Goal: Task Accomplishment & Management: Use online tool/utility

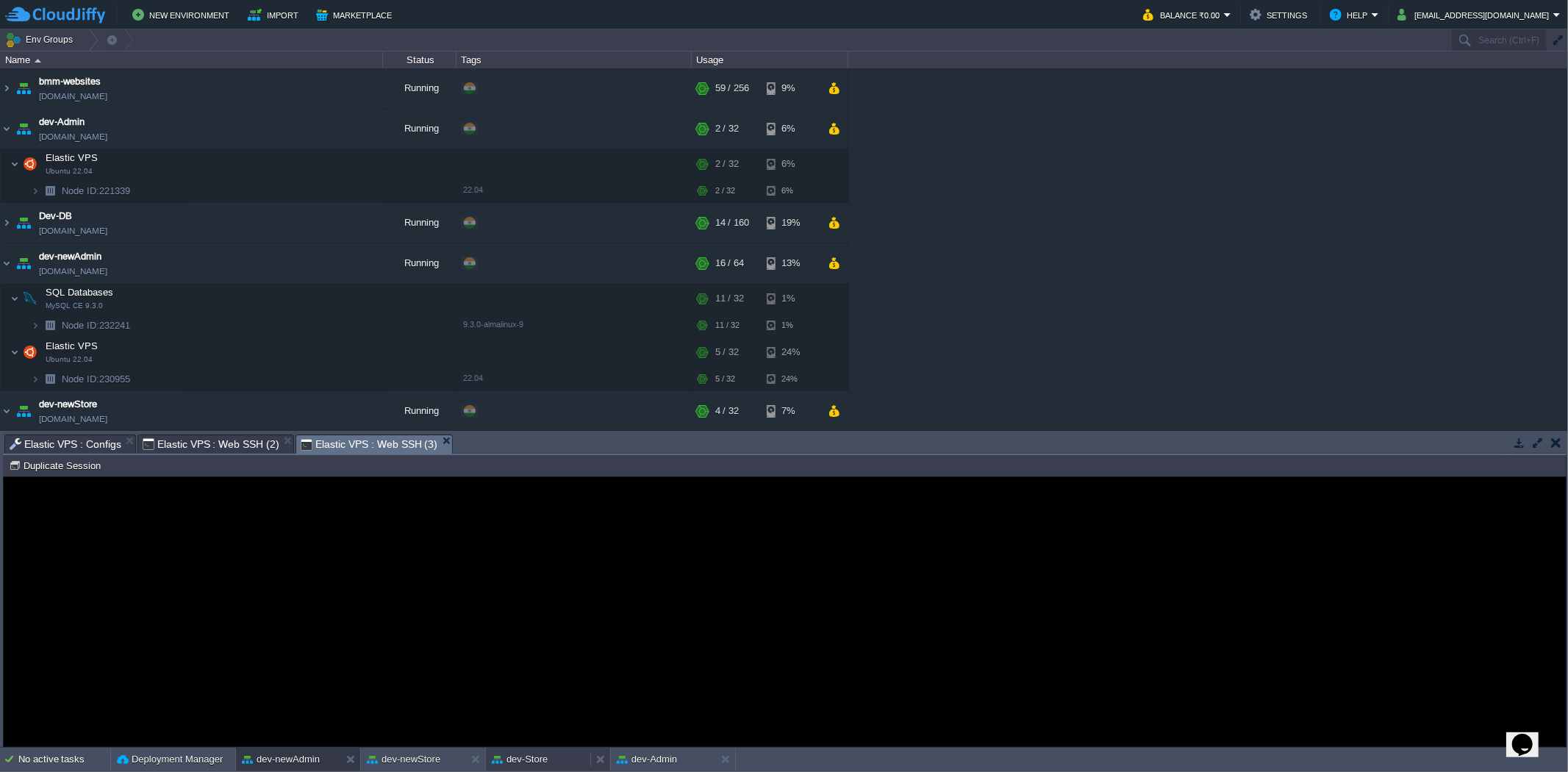
click at [552, 761] on div "dev-Store" at bounding box center [537, 759] width 104 height 23
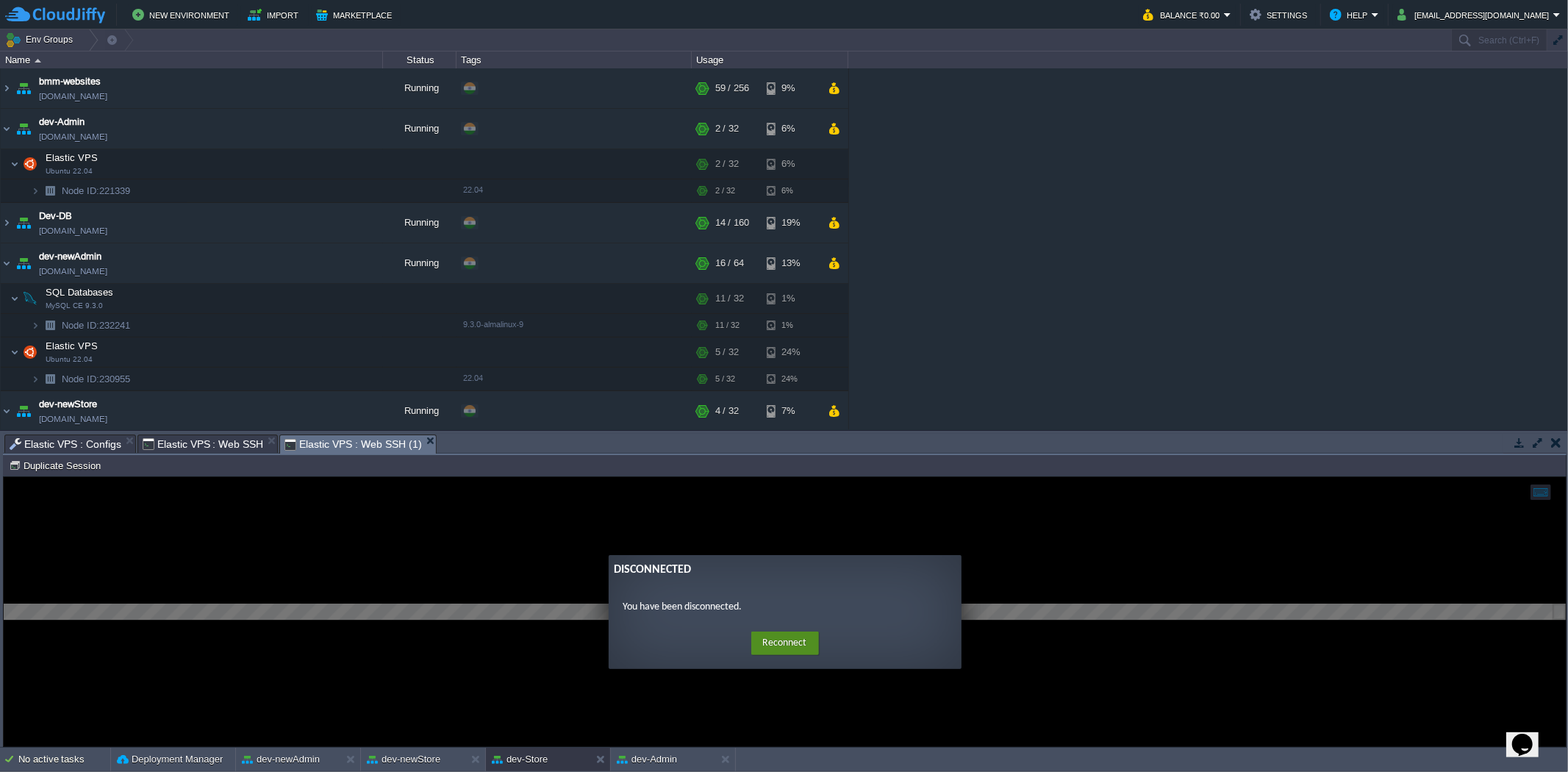
click at [805, 637] on button "Reconnect" at bounding box center [785, 642] width 68 height 23
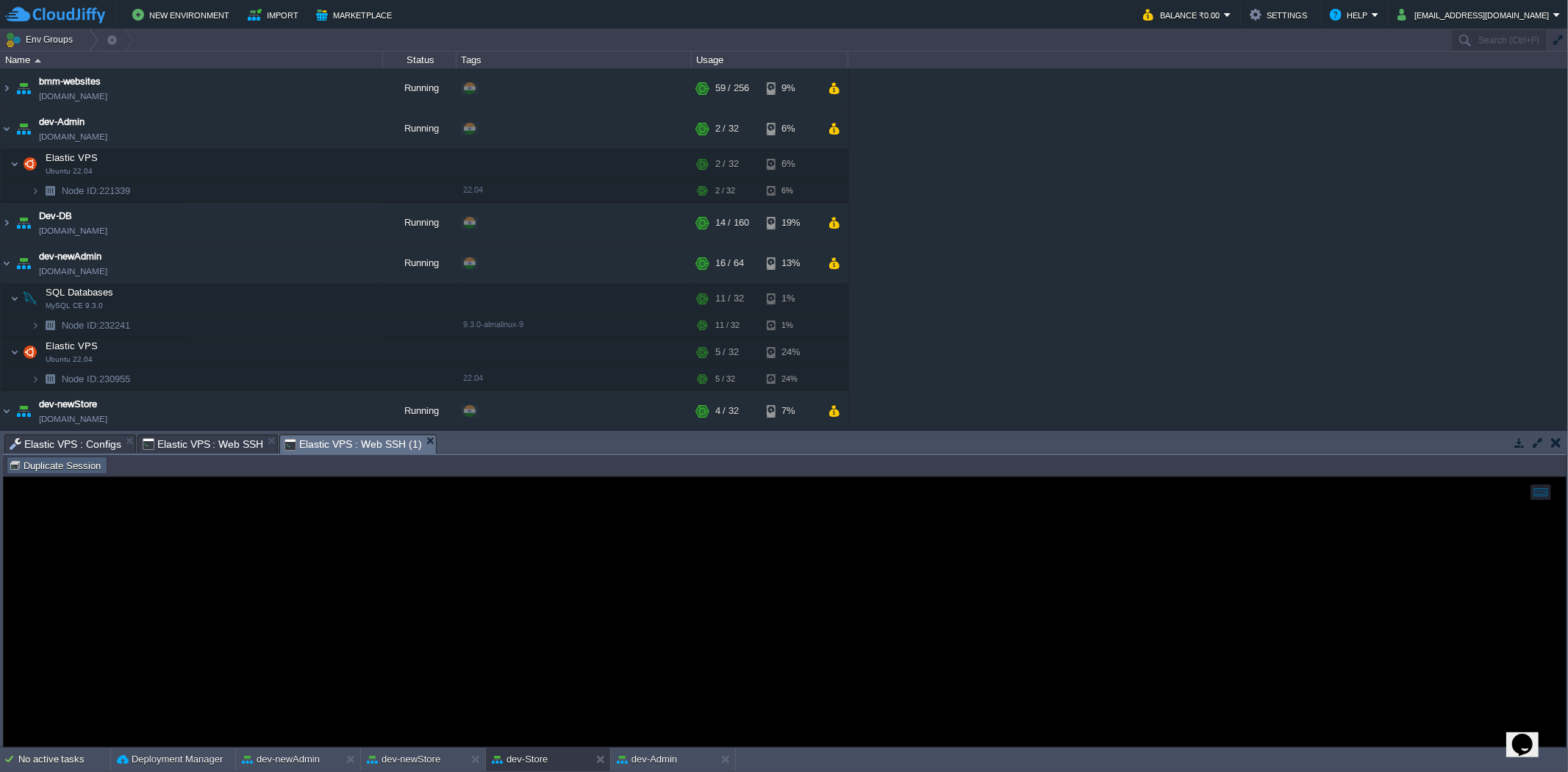
click at [78, 470] on button "Duplicate Session" at bounding box center [57, 465] width 96 height 14
click at [109, 450] on span "Elastic VPS : Configs" at bounding box center [66, 443] width 112 height 17
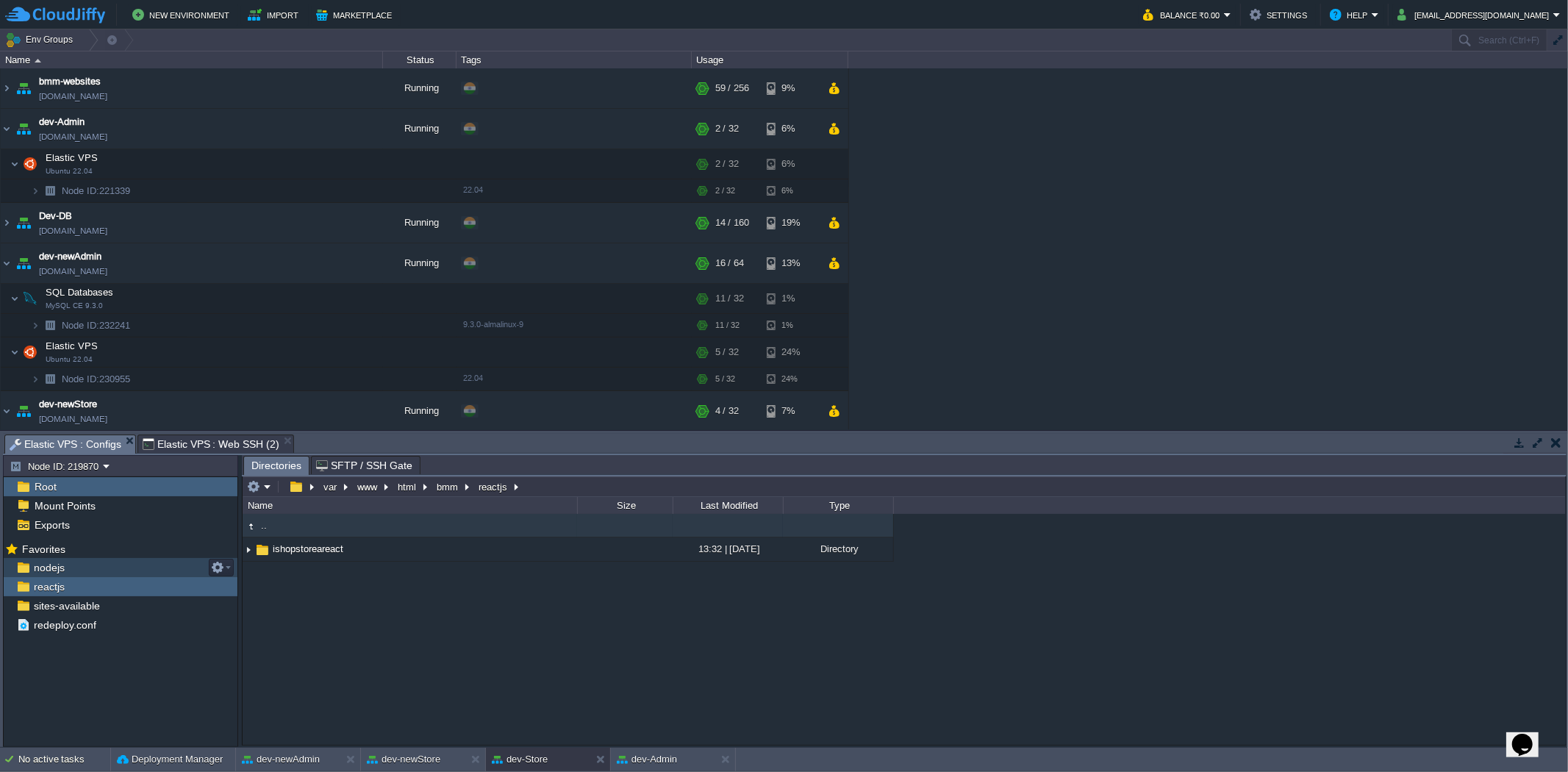
click at [170, 571] on div "nodejs" at bounding box center [121, 567] width 234 height 19
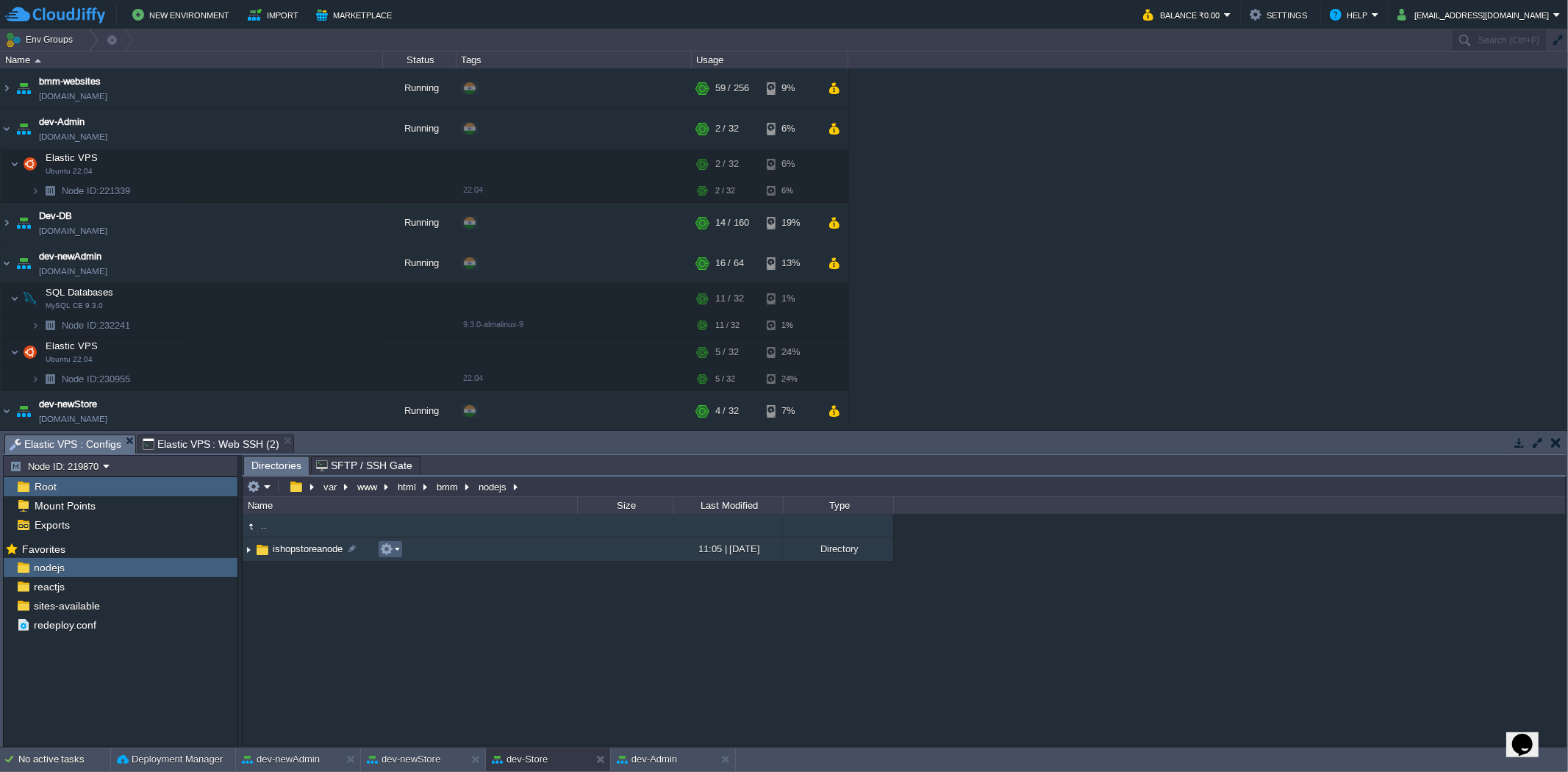
click at [400, 552] on td at bounding box center [390, 549] width 25 height 17
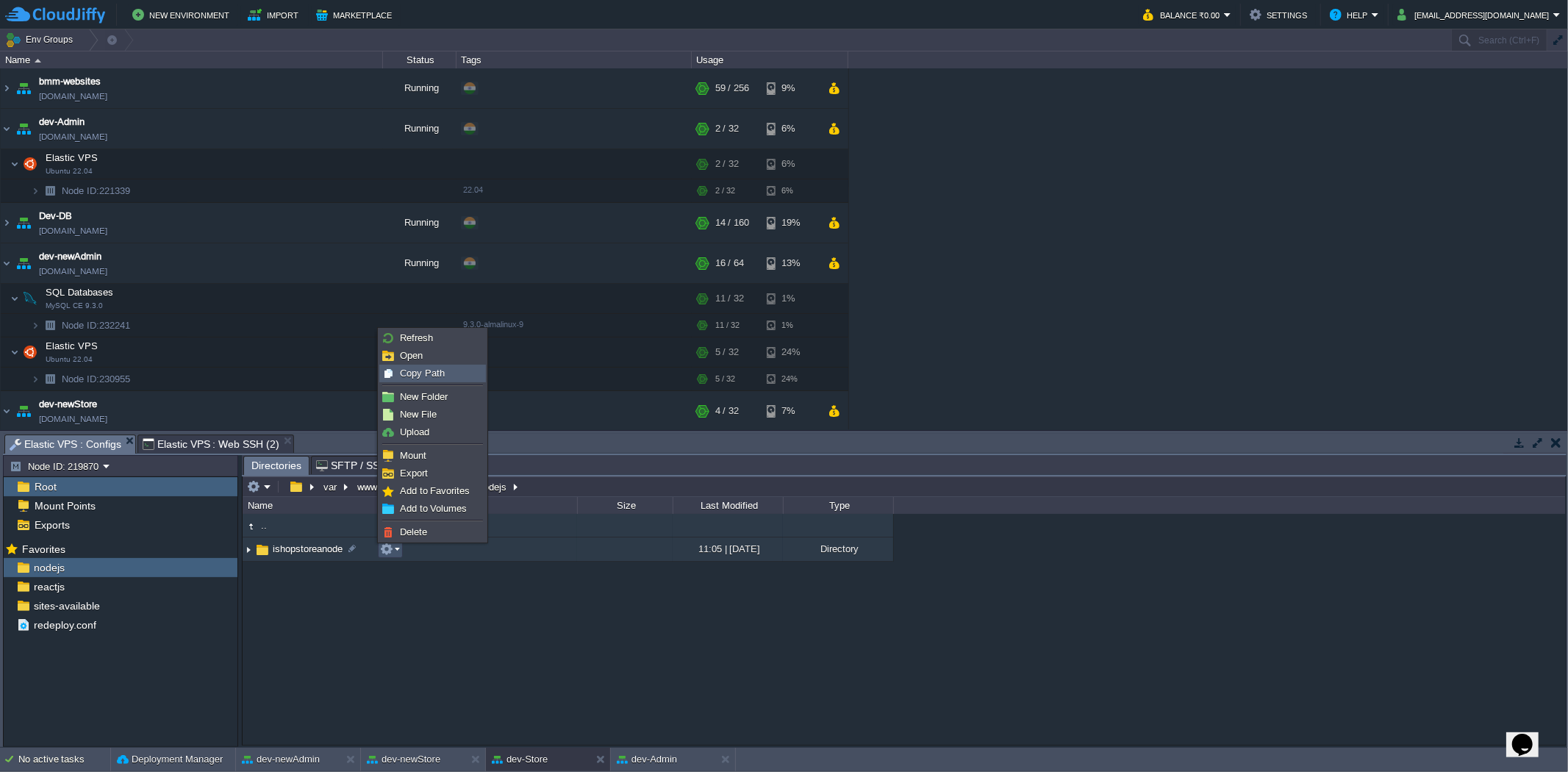
click at [410, 377] on span "Copy Path" at bounding box center [421, 372] width 44 height 11
type textarea "/var/www/html/bmm/nodejs/ishopstoreanode"
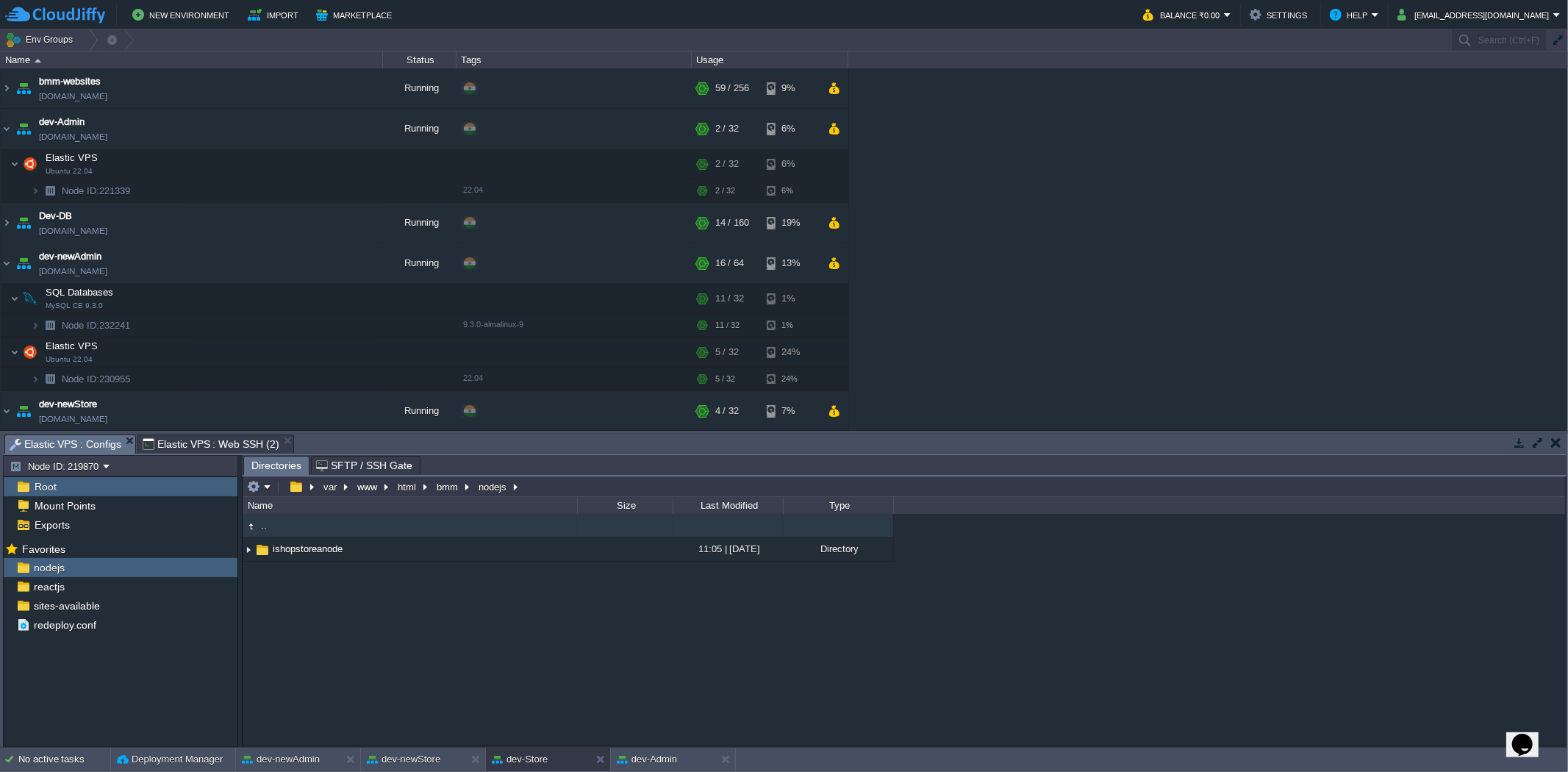
type input "#000000"
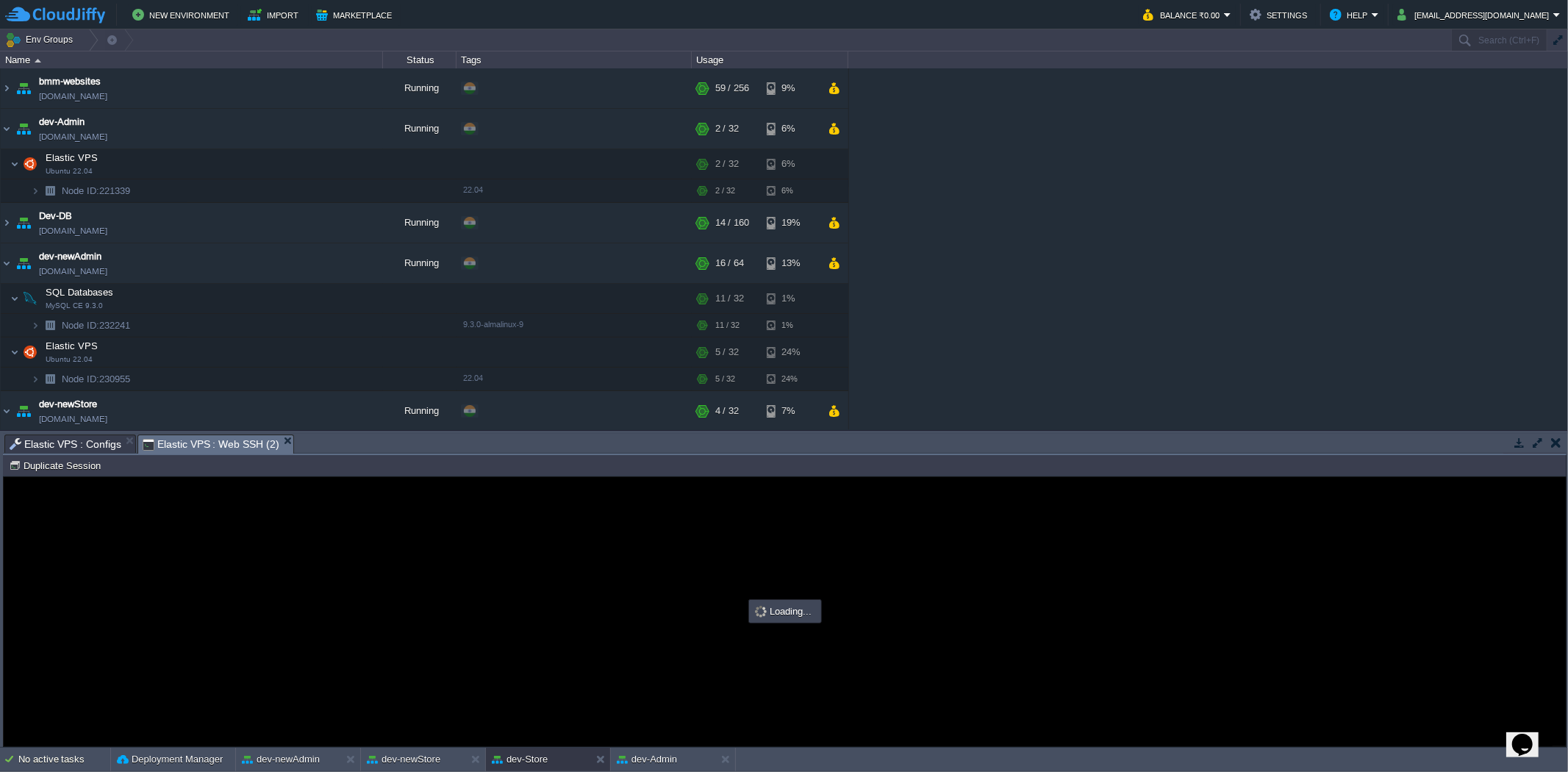
click at [221, 438] on span "Elastic VPS : Web SSH (2)" at bounding box center [210, 444] width 136 height 18
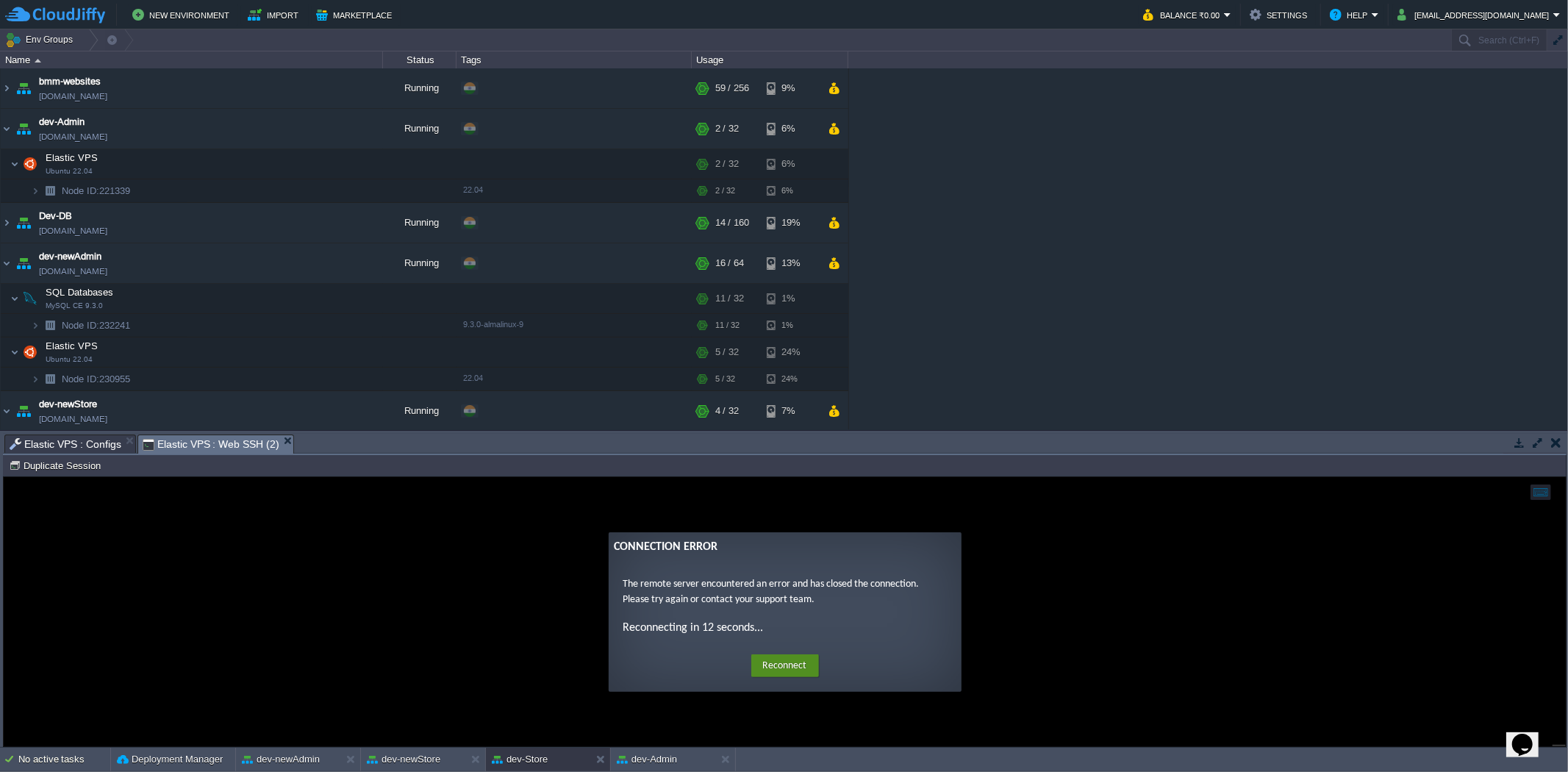
click at [779, 663] on button "Reconnect" at bounding box center [785, 665] width 68 height 23
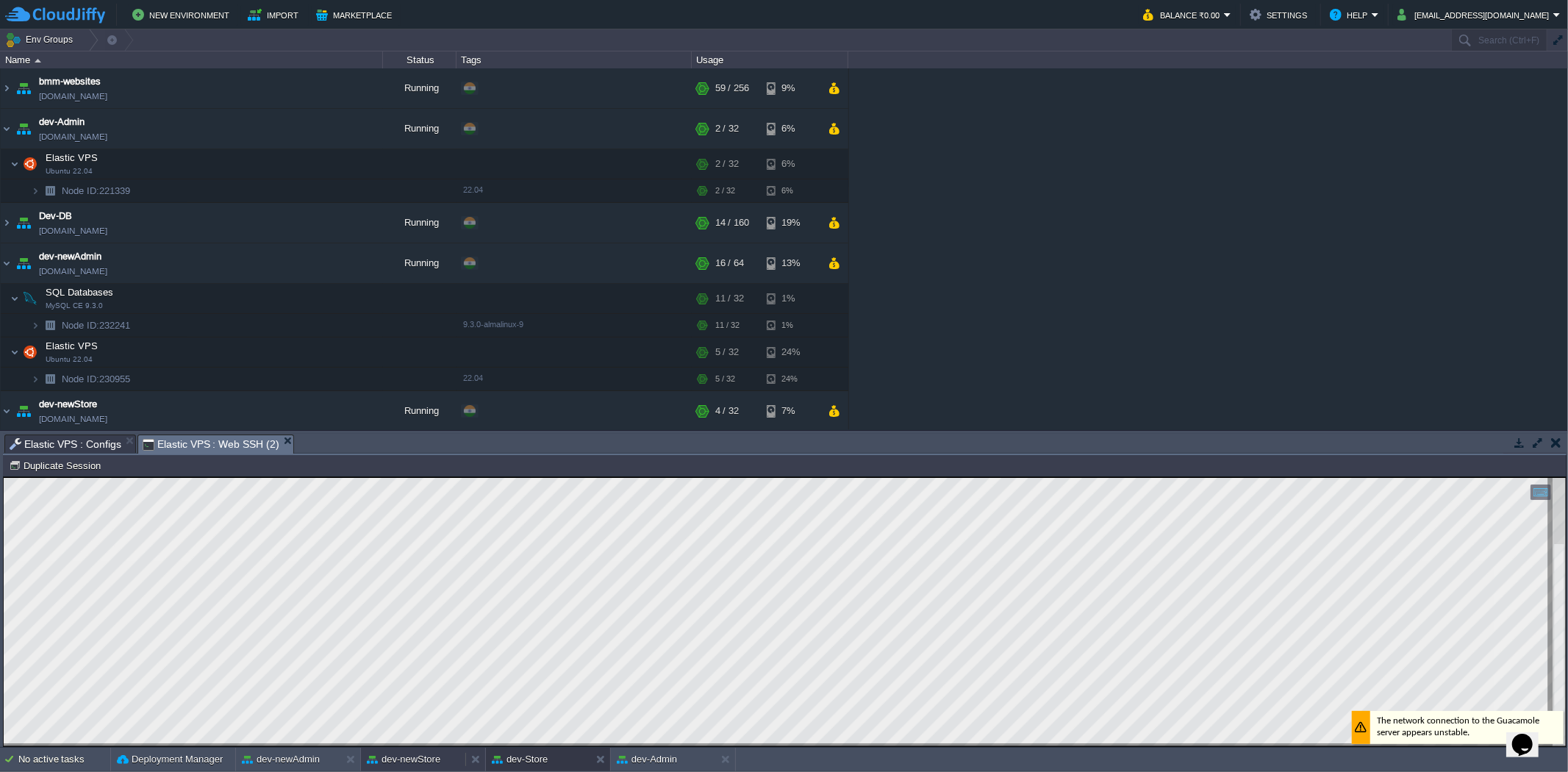
click at [431, 760] on button "dev-newStore" at bounding box center [403, 758] width 73 height 14
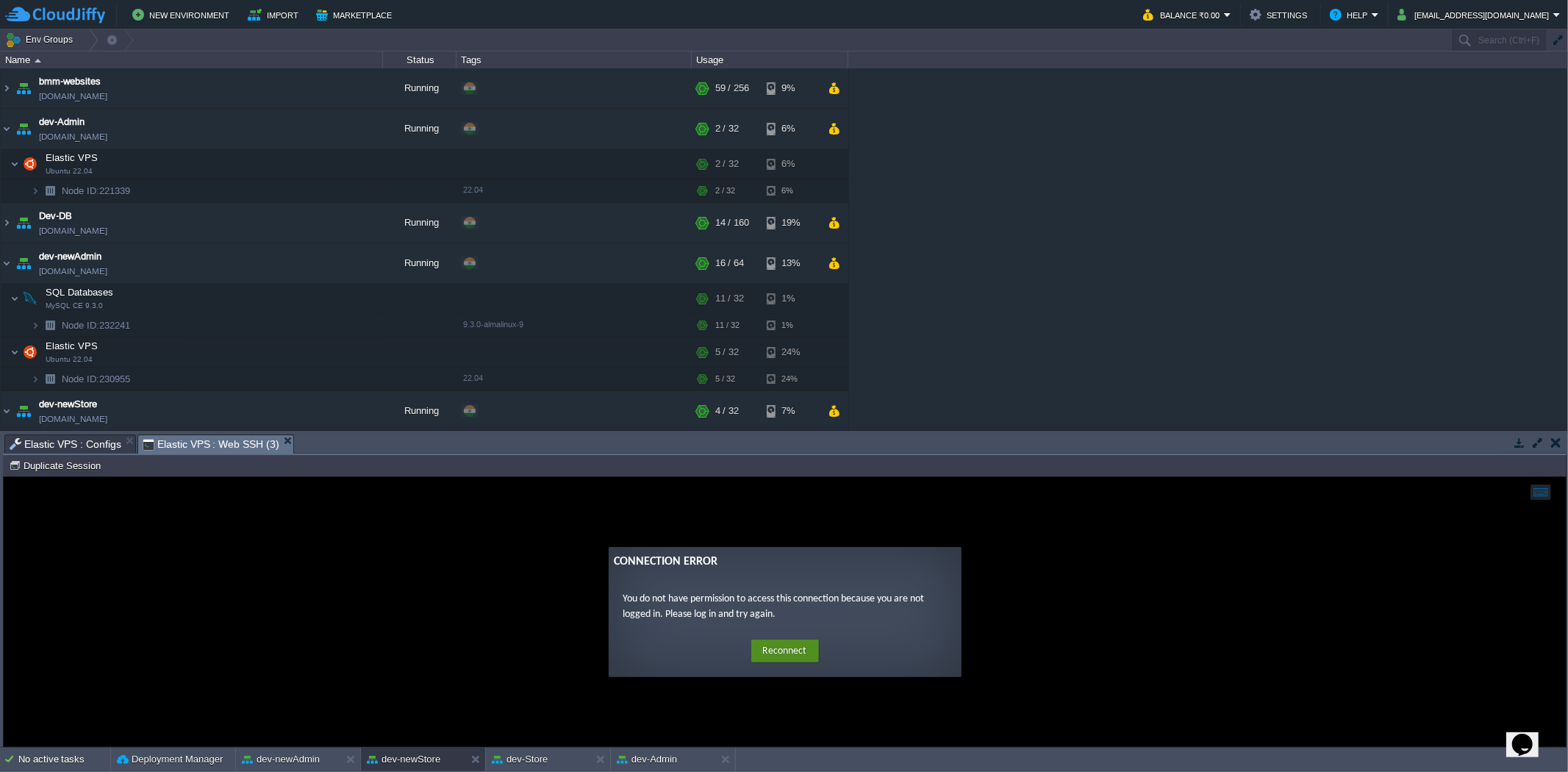
click at [771, 650] on button "Reconnect" at bounding box center [785, 650] width 68 height 23
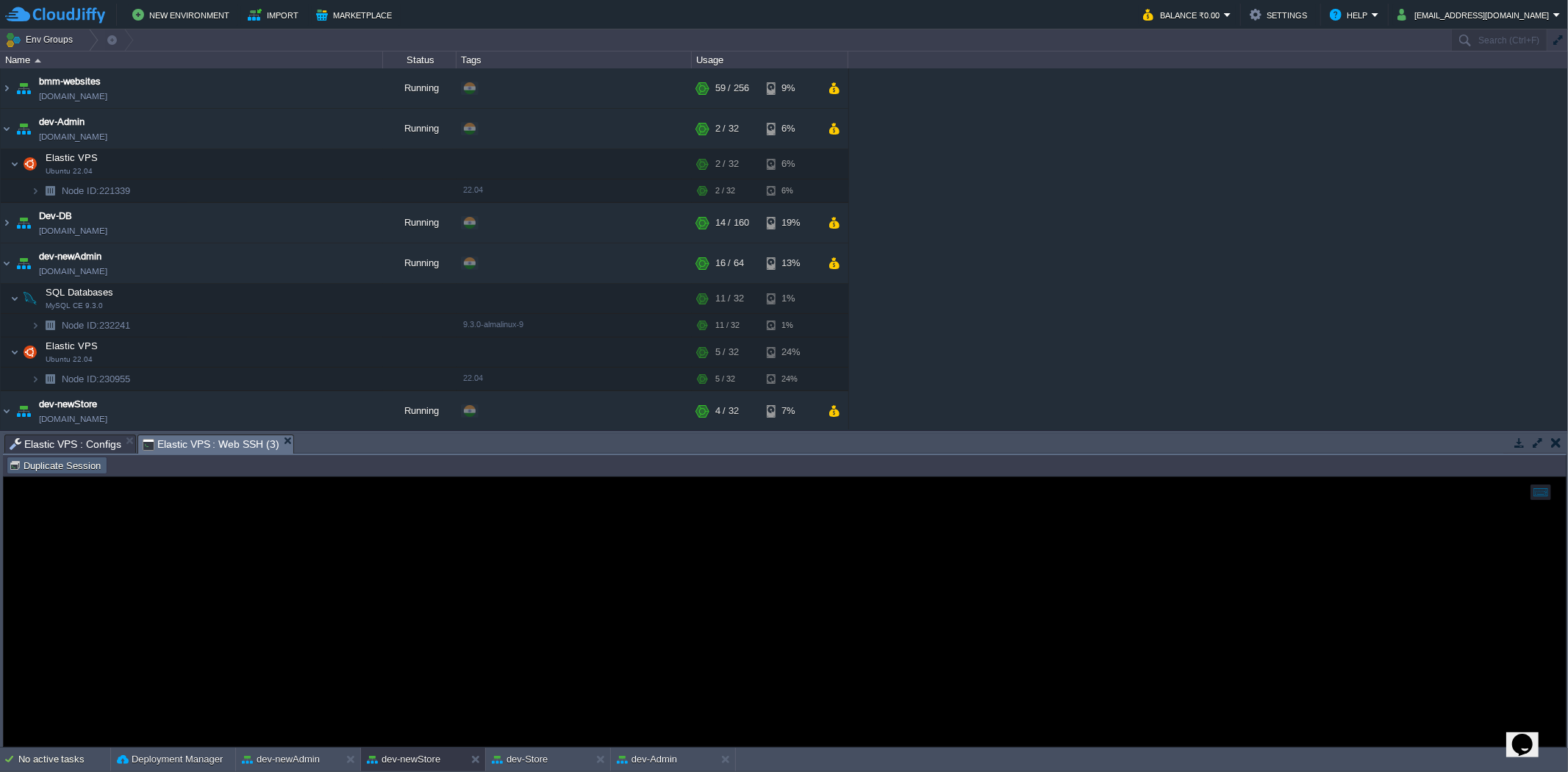
click at [73, 468] on button "Duplicate Session" at bounding box center [57, 465] width 96 height 14
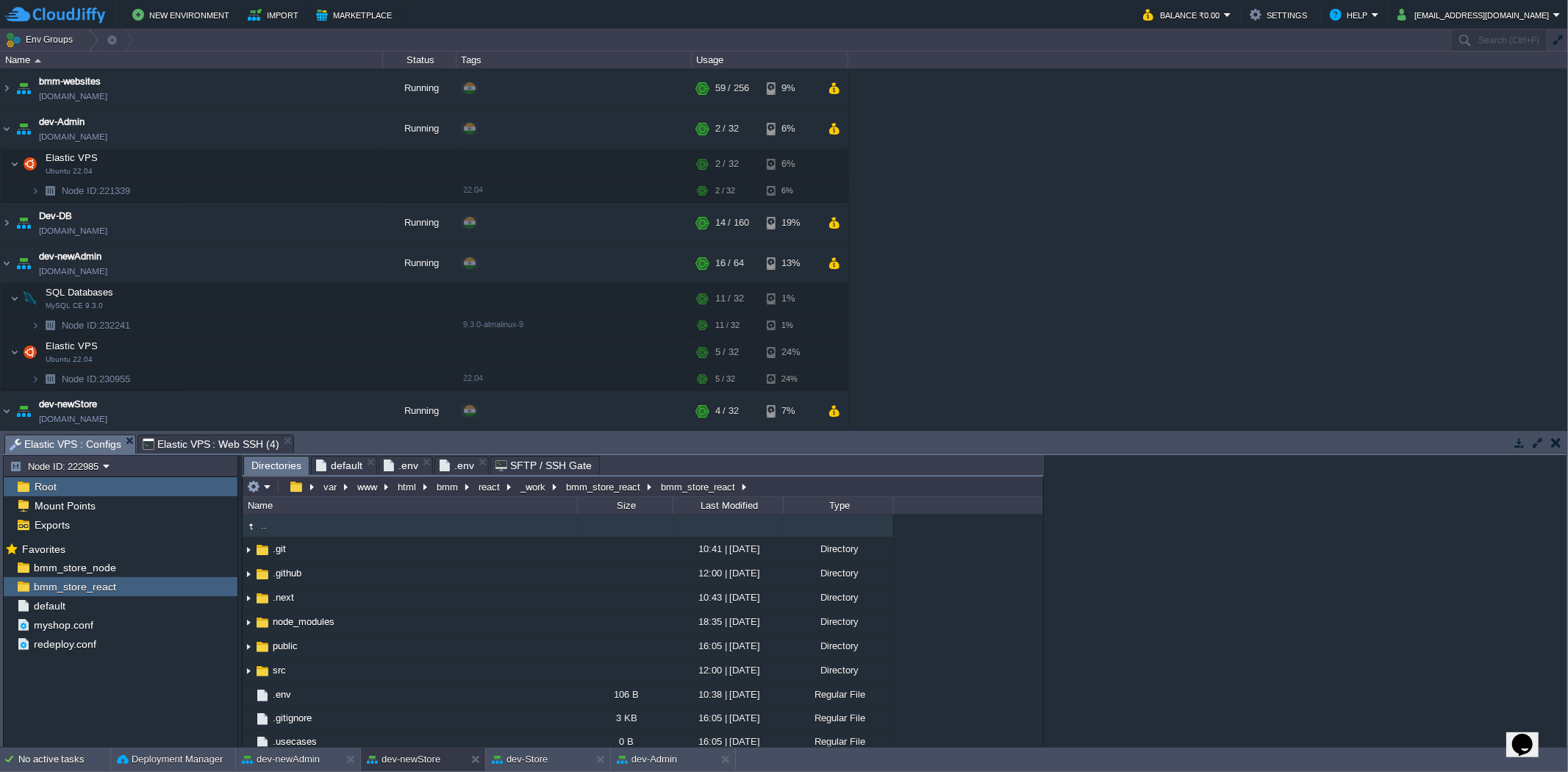
scroll to position [267, 0]
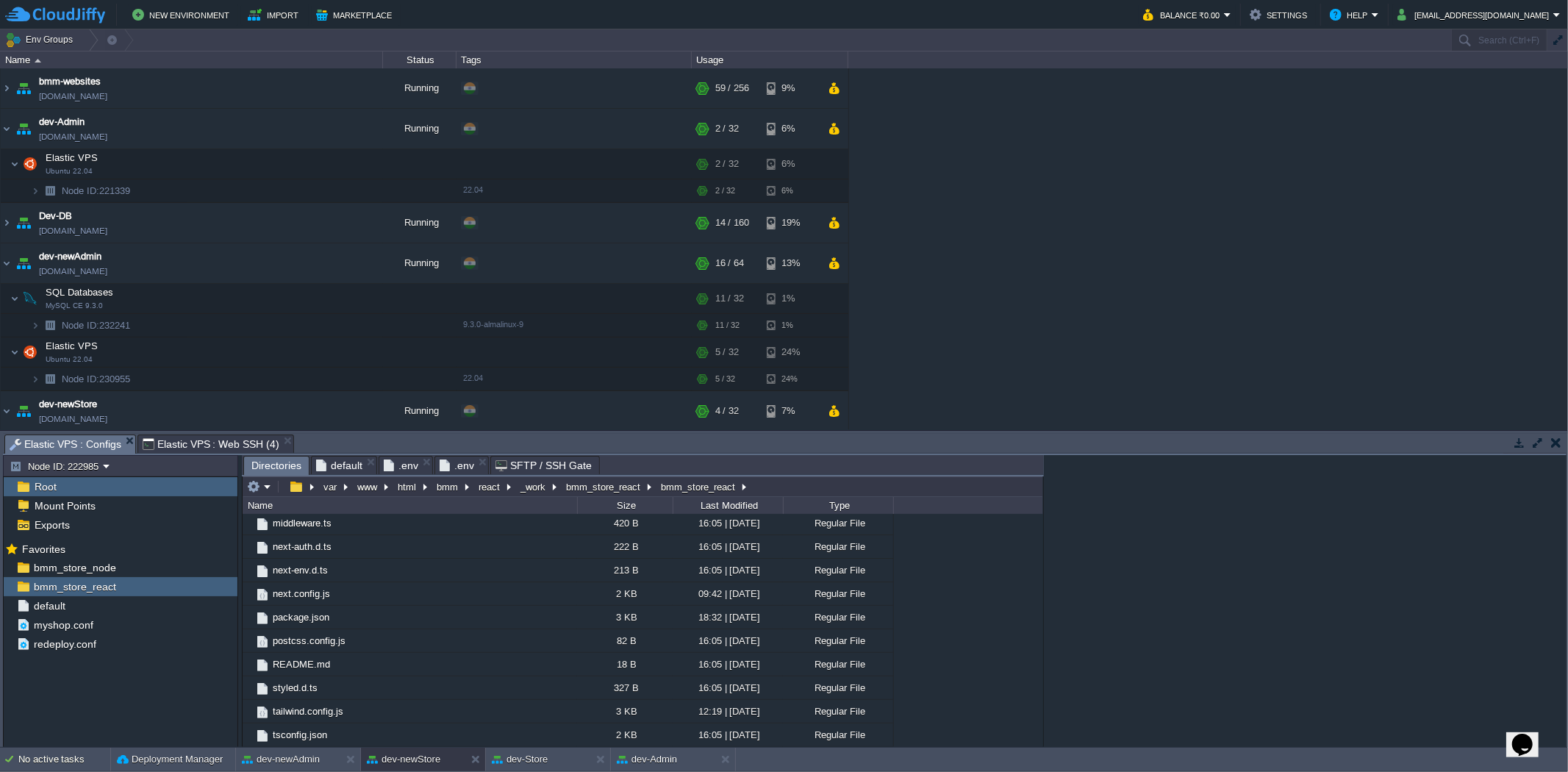
click at [64, 444] on span "Elastic VPS : Configs" at bounding box center [66, 444] width 112 height 18
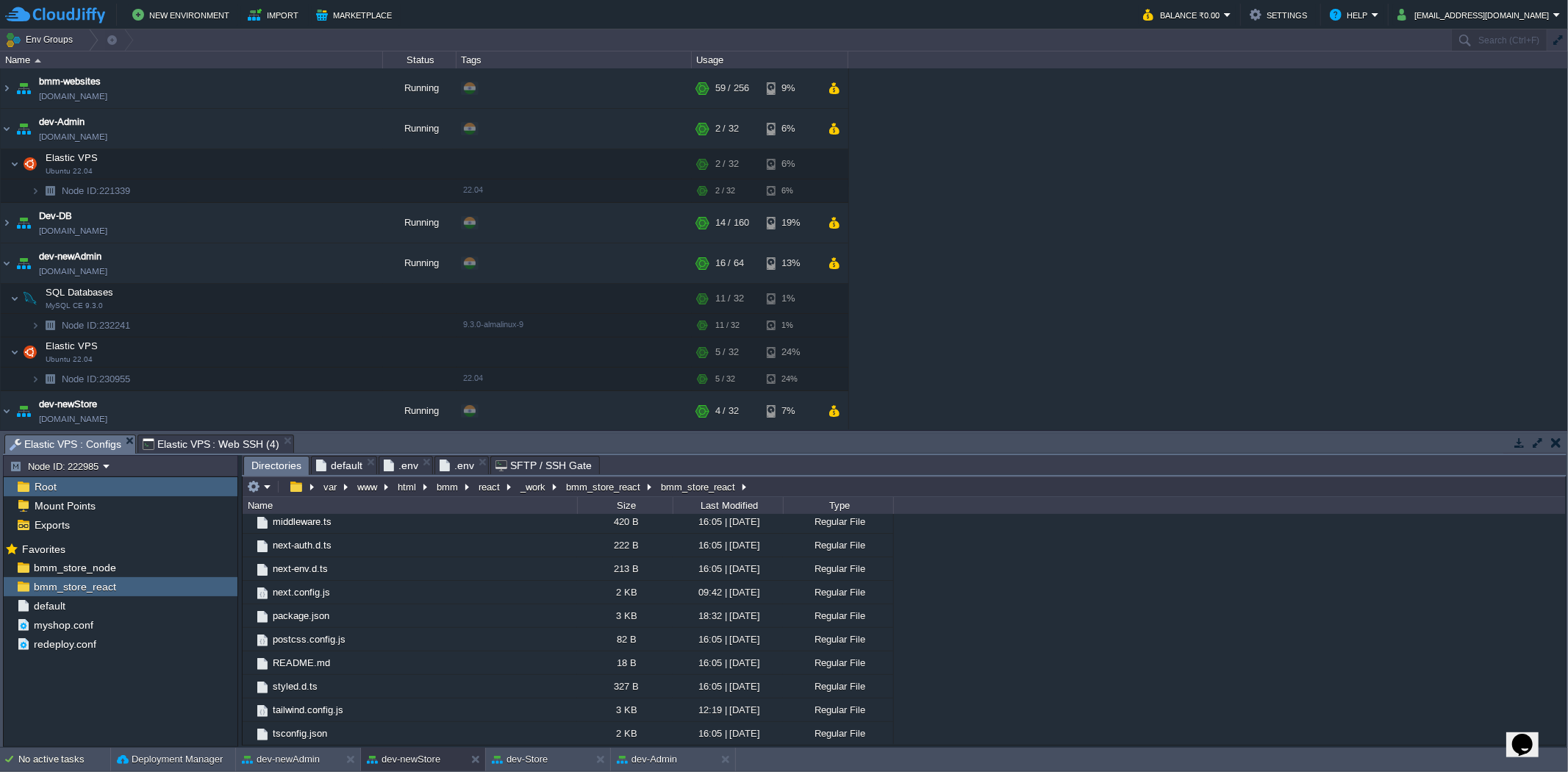
scroll to position [0, 0]
click at [122, 568] on div "bmm_store_node" at bounding box center [121, 567] width 234 height 19
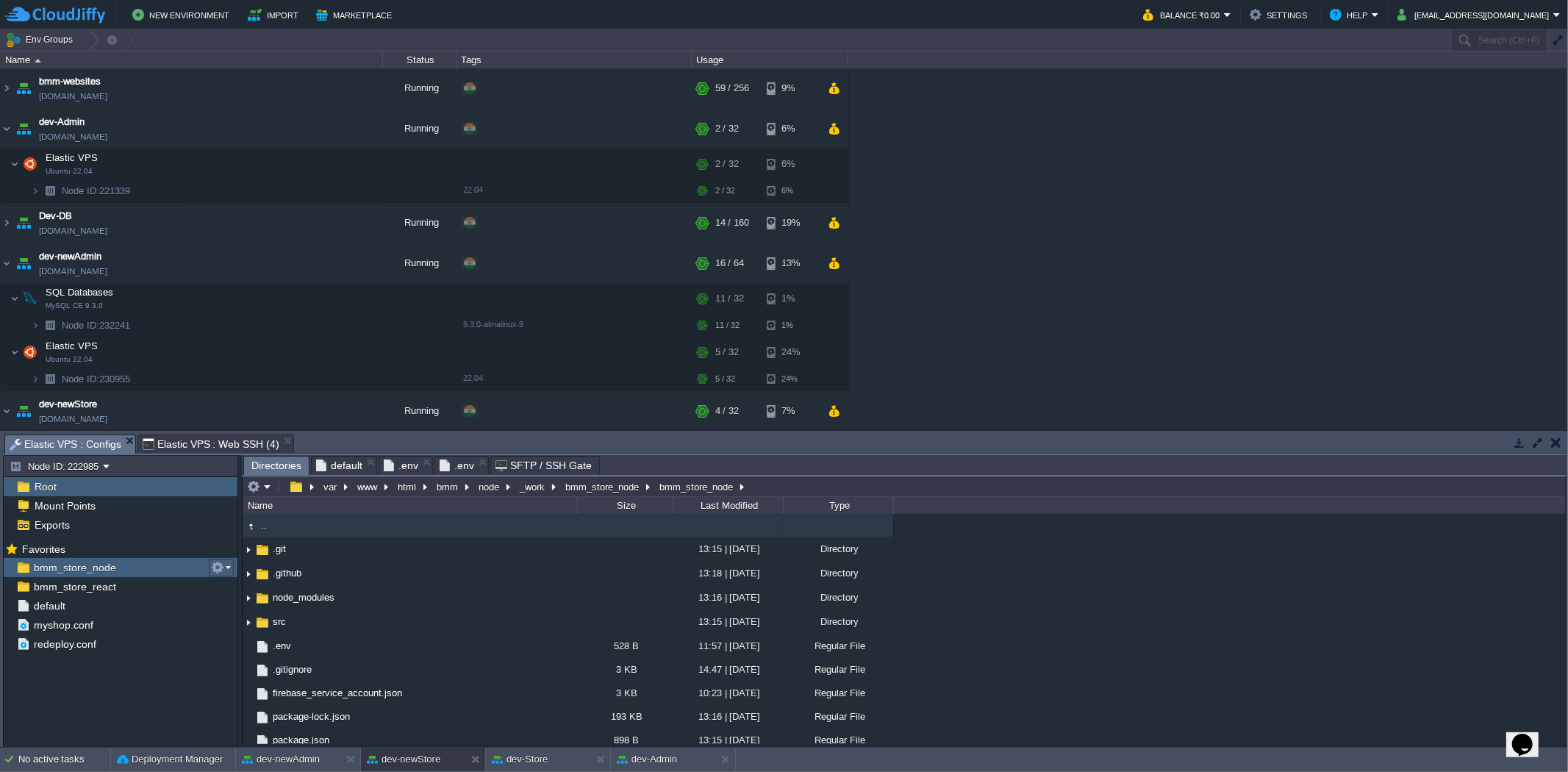
click at [211, 570] on button "button" at bounding box center [218, 568] width 14 height 14
click at [231, 583] on span "Copy Path" at bounding box center [253, 588] width 44 height 11
type textarea "/var/www/html/bmm/node/_work/bmm_store_node/bmm_store_node"
type input "#000000"
click at [194, 442] on span "Elastic VPS : Web SSH (4)" at bounding box center [210, 443] width 136 height 17
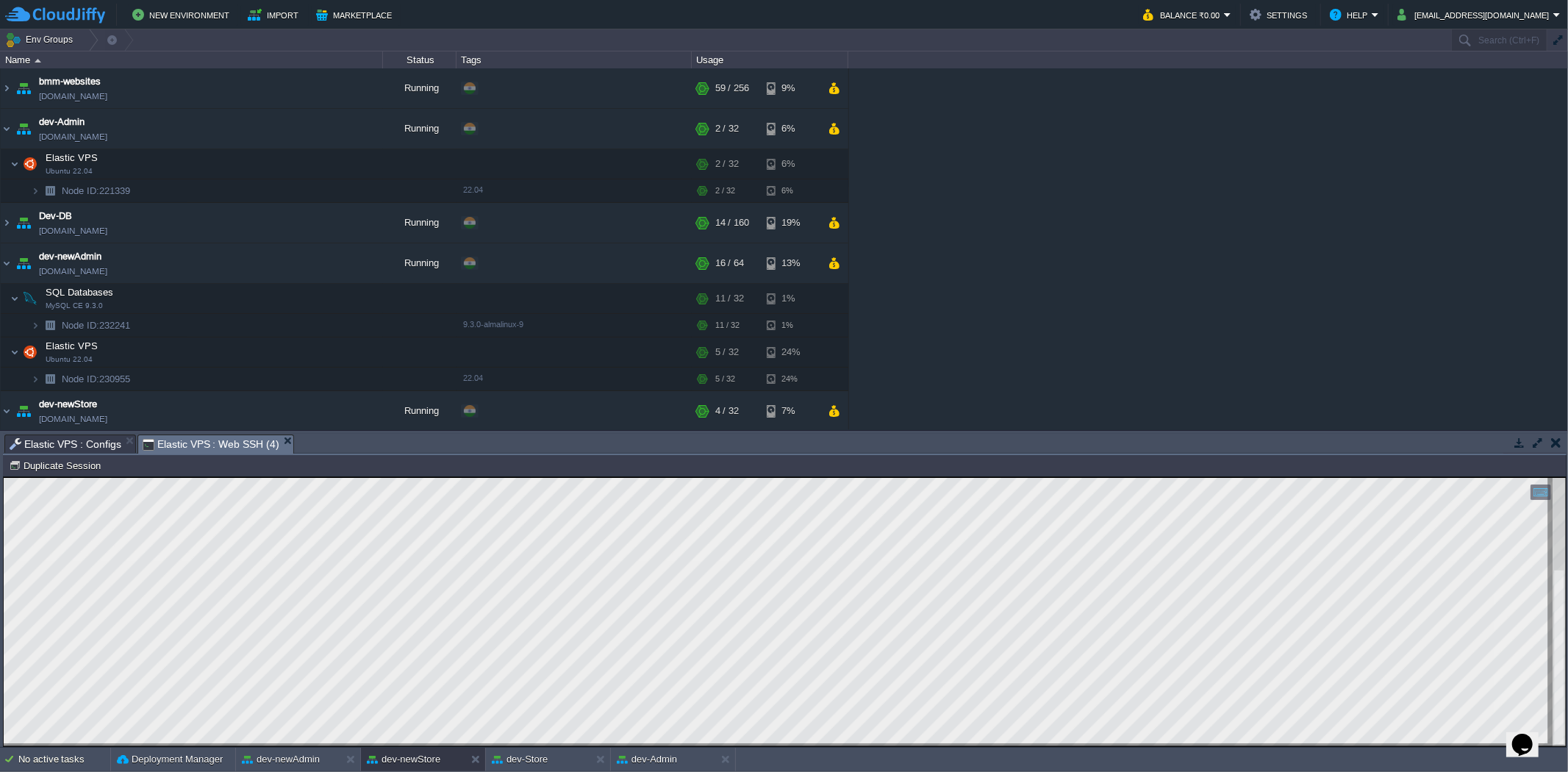
drag, startPoint x: 5, startPoint y: 1068, endPoint x: -2, endPoint y: 600, distance: 468.1
click at [4, 476] on html "Copy: Ctrl + Shift + C Paste: Ctrl + V Settings: Ctrl + Shift + Alt 0" at bounding box center [785, 476] width 1562 height 0
